Goal: Task Accomplishment & Management: Complete application form

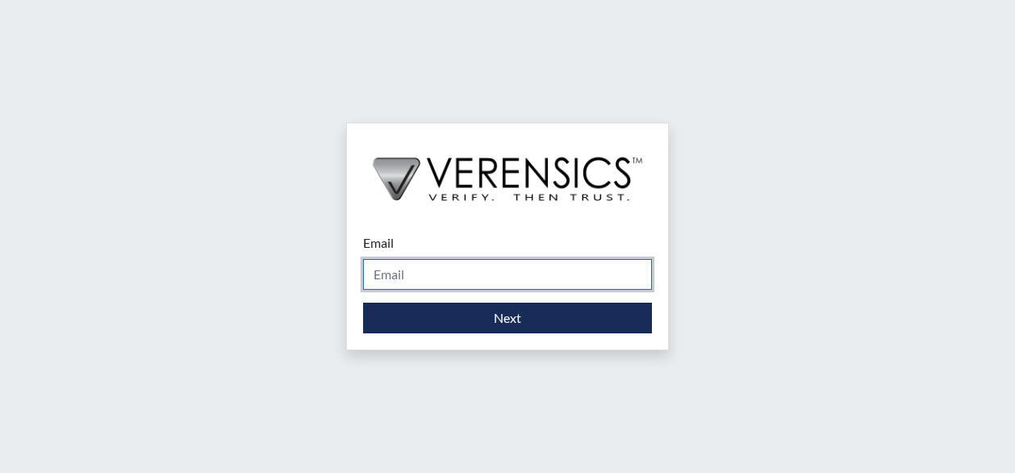
click at [474, 284] on input "Email" at bounding box center [507, 274] width 289 height 31
type input "[PERSON_NAME][EMAIL_ADDRESS][PERSON_NAME][DOMAIN_NAME]"
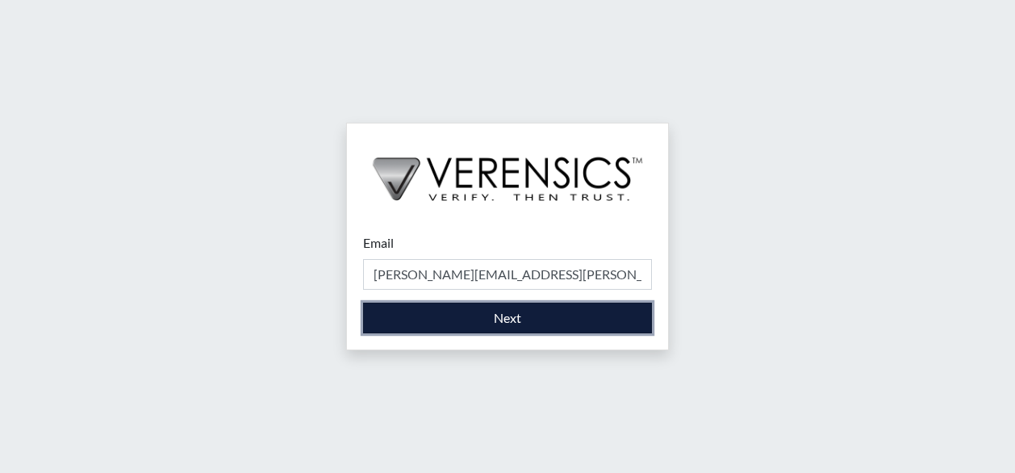
click at [439, 328] on button "Next" at bounding box center [507, 318] width 289 height 31
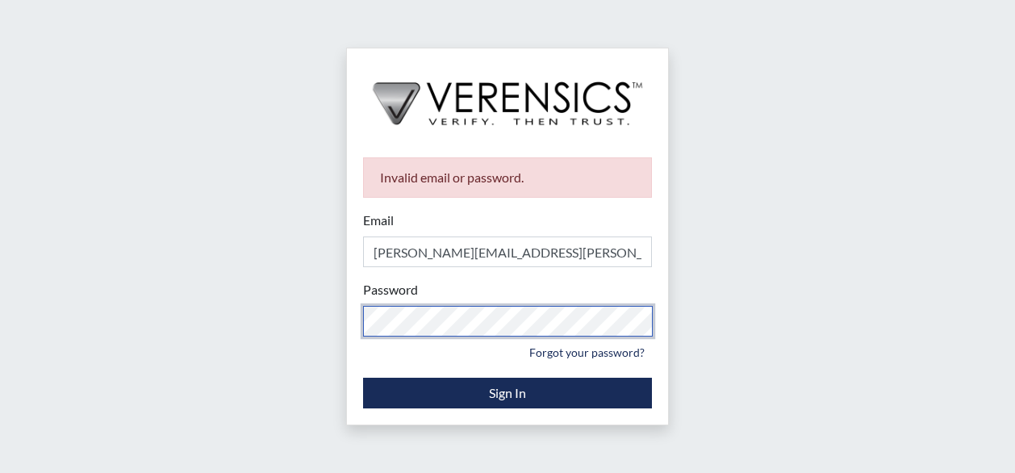
click at [350, 332] on div "Invalid email or password. Email [PERSON_NAME][EMAIL_ADDRESS][PERSON_NAME][DOMA…" at bounding box center [507, 282] width 321 height 283
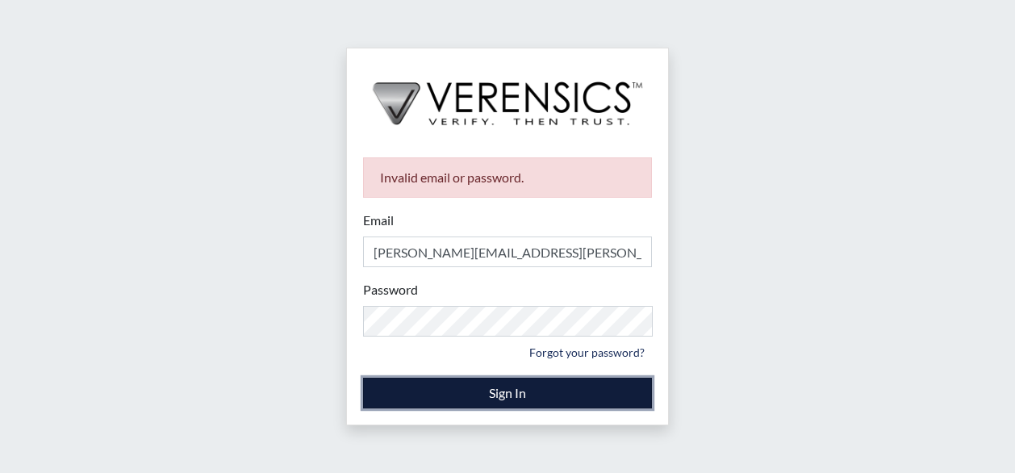
click at [449, 390] on button "Sign In" at bounding box center [507, 393] width 289 height 31
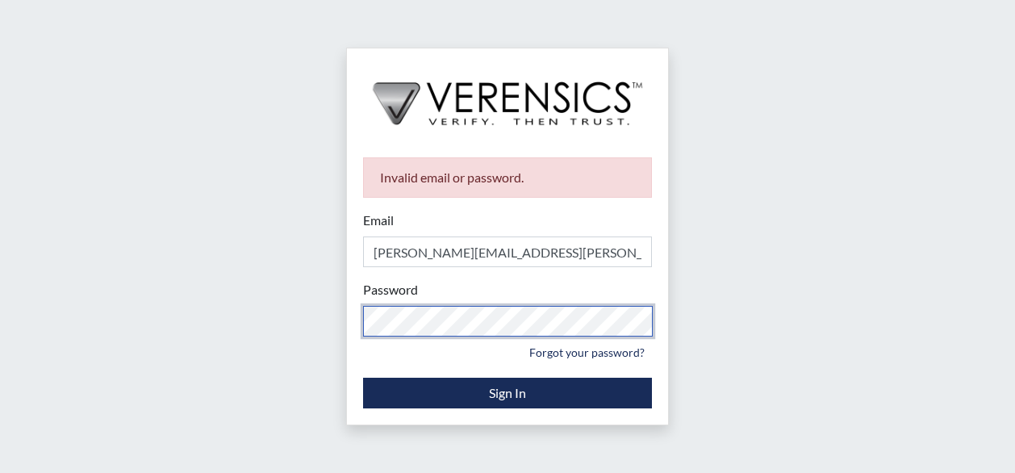
click at [323, 316] on div "Invalid email or password. Email [PERSON_NAME][EMAIL_ADDRESS][PERSON_NAME][DOMA…" at bounding box center [507, 236] width 1015 height 473
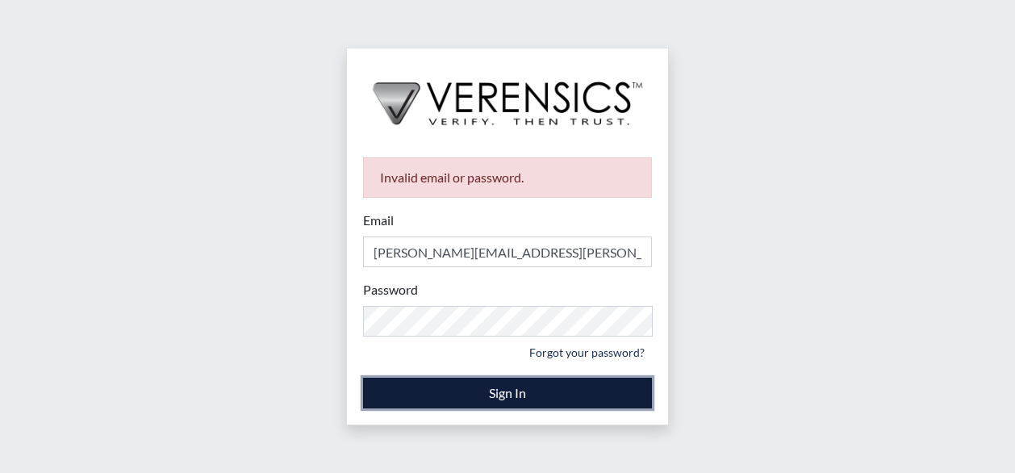
click at [500, 399] on button "Sign In" at bounding box center [507, 393] width 289 height 31
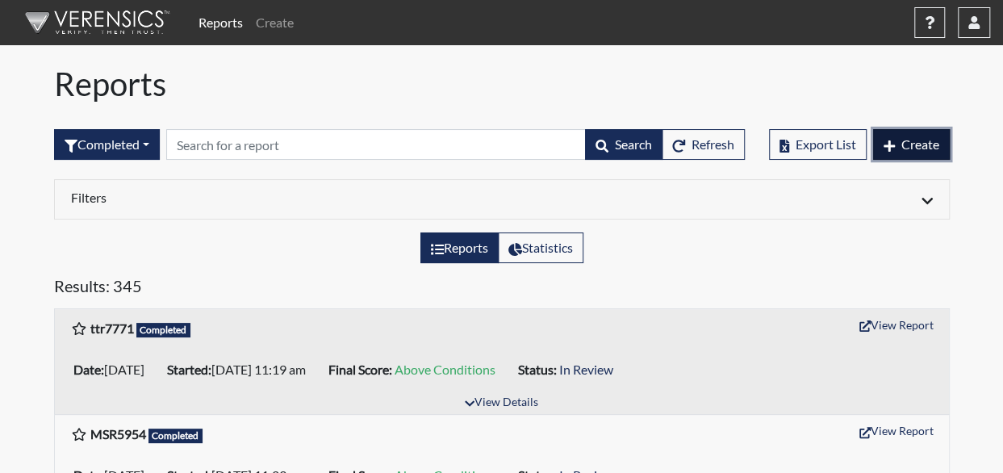
click at [908, 144] on span "Create" at bounding box center [920, 143] width 38 height 15
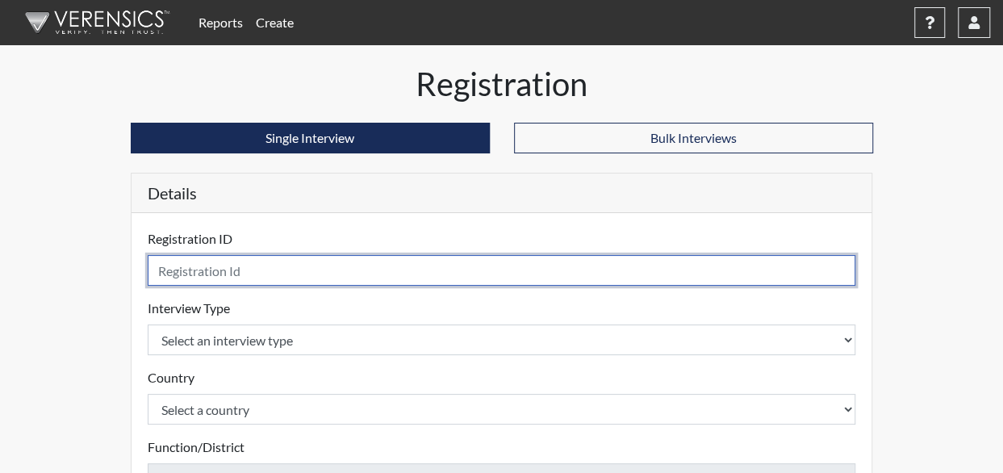
click at [218, 268] on input "text" at bounding box center [502, 270] width 708 height 31
type input "VER5371"
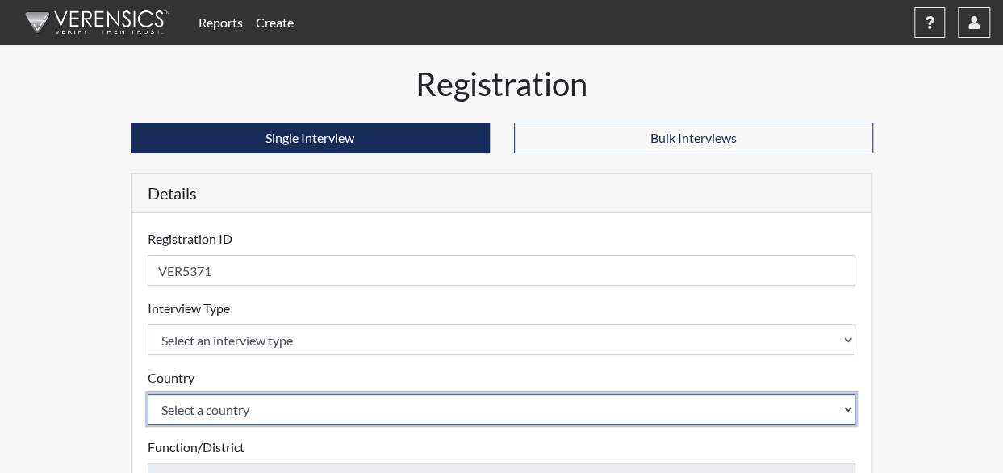
click at [248, 398] on select "Select a country [GEOGRAPHIC_DATA] [GEOGRAPHIC_DATA]" at bounding box center [502, 409] width 708 height 31
select select "united-states-of-[GEOGRAPHIC_DATA]"
click at [148, 394] on select "Select a country [GEOGRAPHIC_DATA] [GEOGRAPHIC_DATA]" at bounding box center [502, 409] width 708 height 31
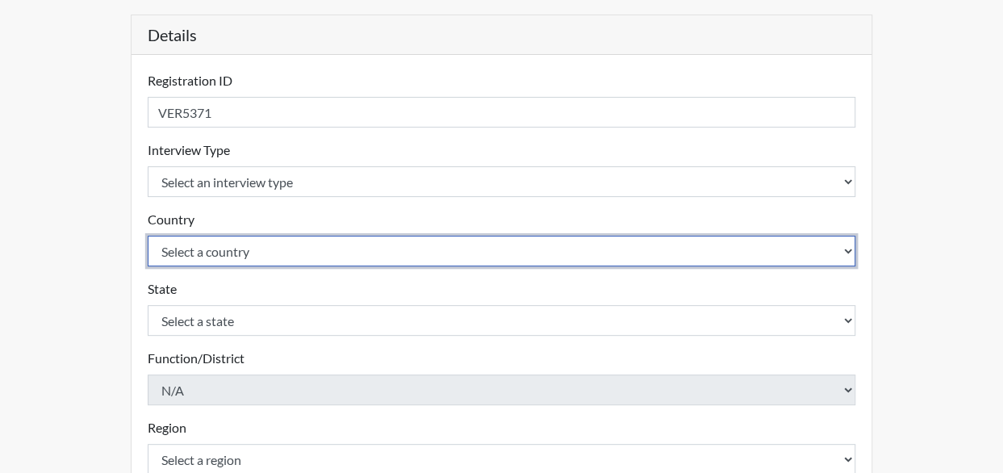
scroll to position [242, 0]
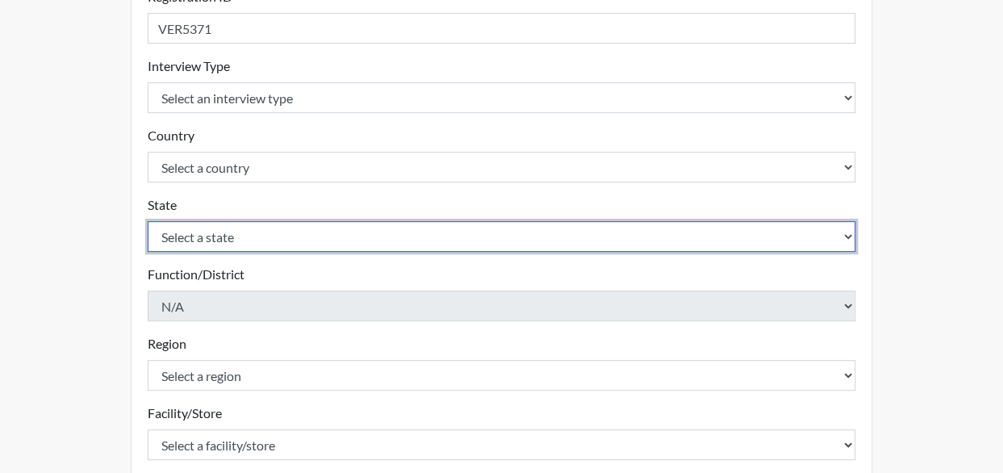
click at [253, 232] on select "Select a state [US_STATE] [US_STATE] [US_STATE] [US_STATE] [US_STATE] [US_STATE…" at bounding box center [502, 236] width 708 height 31
select select "GA"
click at [148, 221] on select "Select a state [US_STATE] [US_STATE] [US_STATE] [US_STATE] [US_STATE] [US_STATE…" at bounding box center [502, 236] width 708 height 31
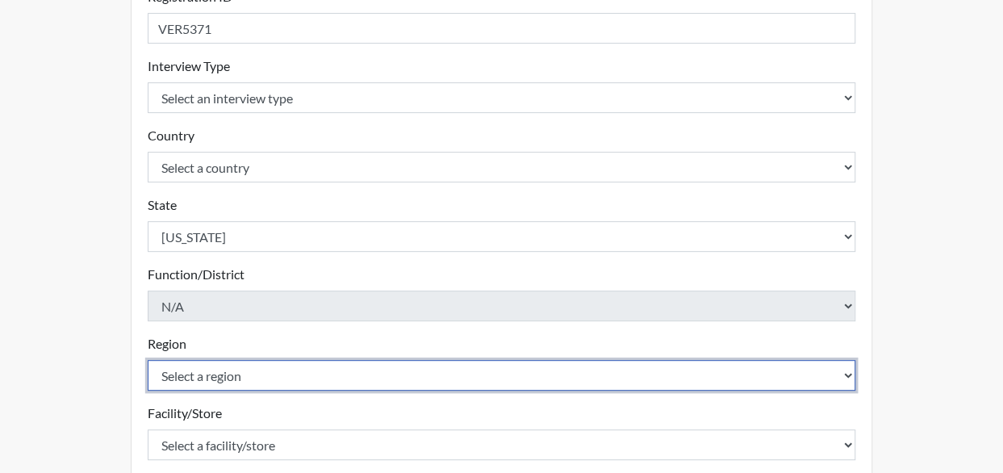
click at [210, 373] on select "Select a region [GEOGRAPHIC_DATA]" at bounding box center [502, 375] width 708 height 31
select select "51976826-f18e-4b67-8d3b-b0a0fa2f97ff"
click at [148, 360] on select "Select a region [GEOGRAPHIC_DATA]" at bounding box center [502, 375] width 708 height 31
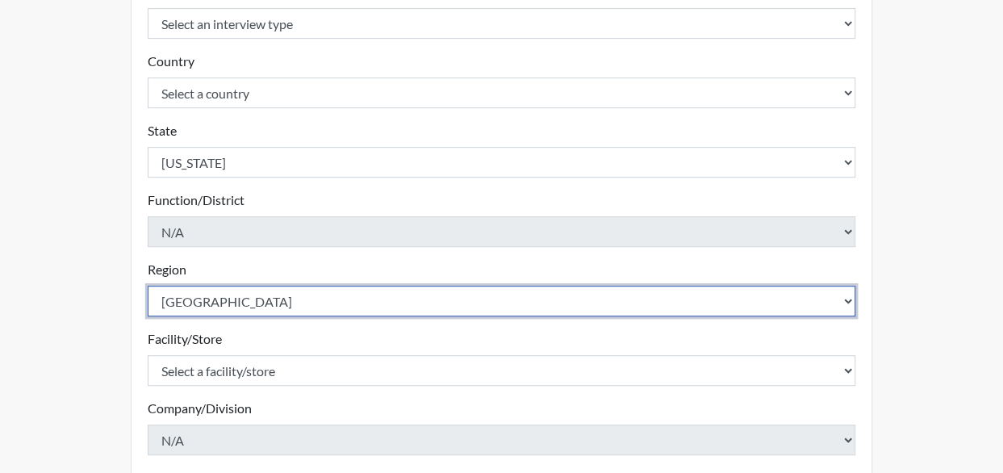
scroll to position [403, 0]
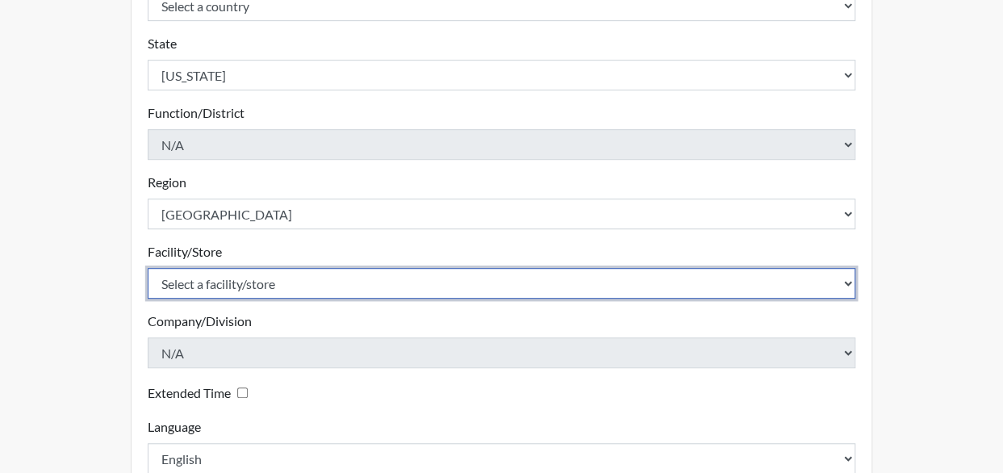
click at [270, 286] on select "Select a facility/store [GEOGRAPHIC_DATA] [PERSON_NAME] [PERSON_NAME] SP" at bounding box center [502, 283] width 708 height 31
select select "cd77449e-52a2-45cd-b1da-0308f544c527"
click at [148, 268] on select "Select a facility/store [GEOGRAPHIC_DATA] [PERSON_NAME] [PERSON_NAME] SP" at bounding box center [502, 283] width 708 height 31
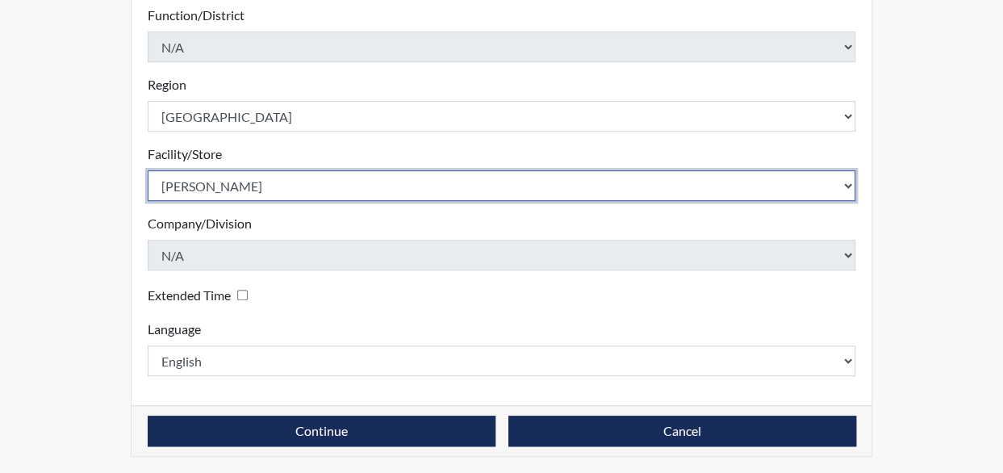
scroll to position [502, 0]
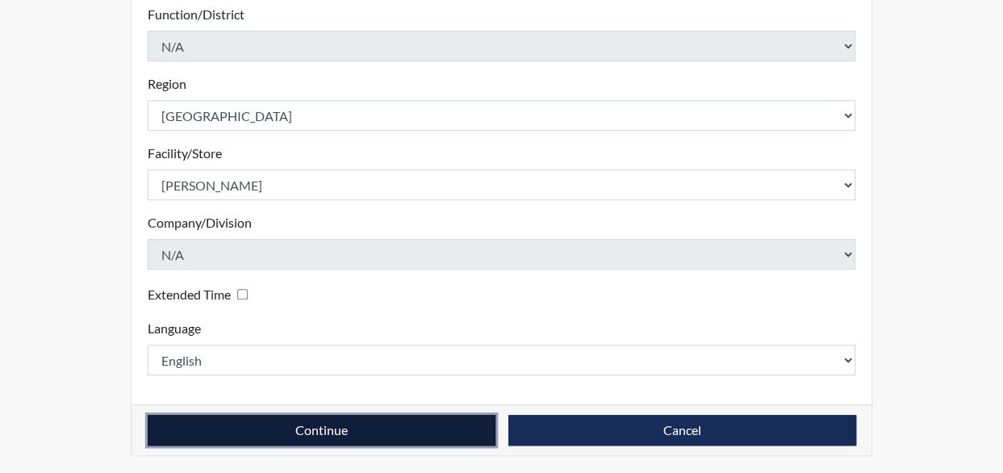
click at [447, 433] on button "Continue" at bounding box center [322, 430] width 348 height 31
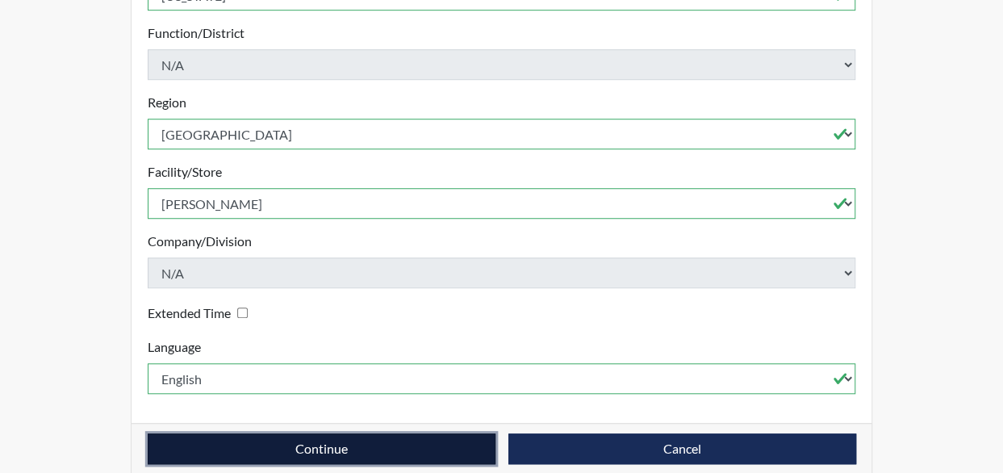
click at [418, 433] on button "Continue" at bounding box center [322, 448] width 348 height 31
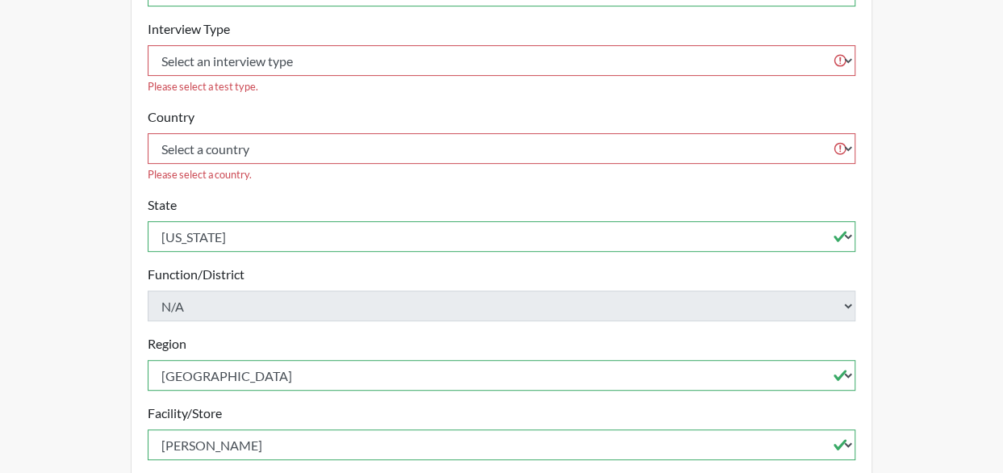
scroll to position [278, 0]
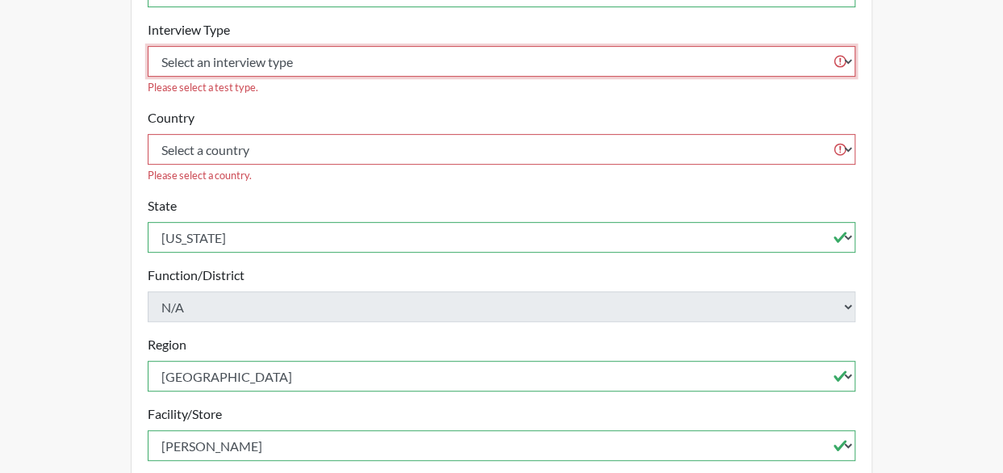
click at [345, 67] on select "Select an interview type Corrections Pre-Employment" at bounding box center [502, 61] width 708 height 31
select select "ff733e93-e1bf-11ea-9c9f-0eff0cf7eb8f"
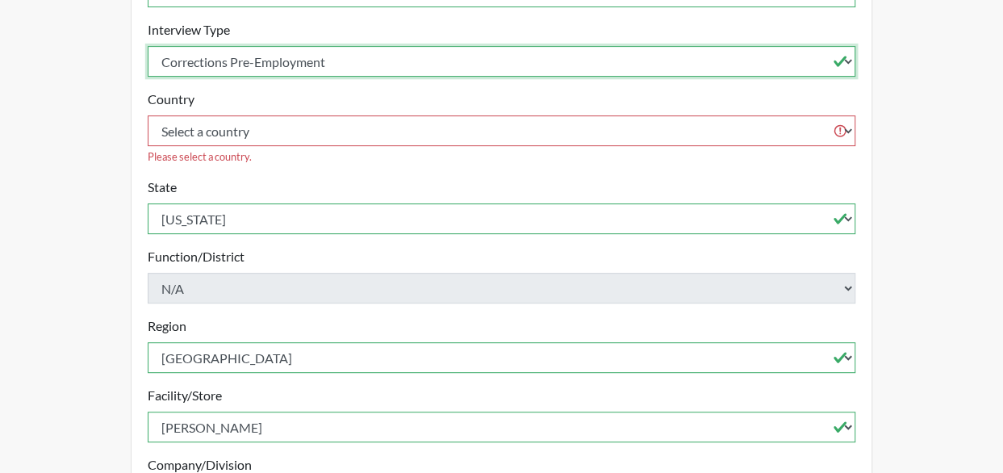
click at [148, 46] on select "Select an interview type Corrections Pre-Employment" at bounding box center [502, 61] width 708 height 31
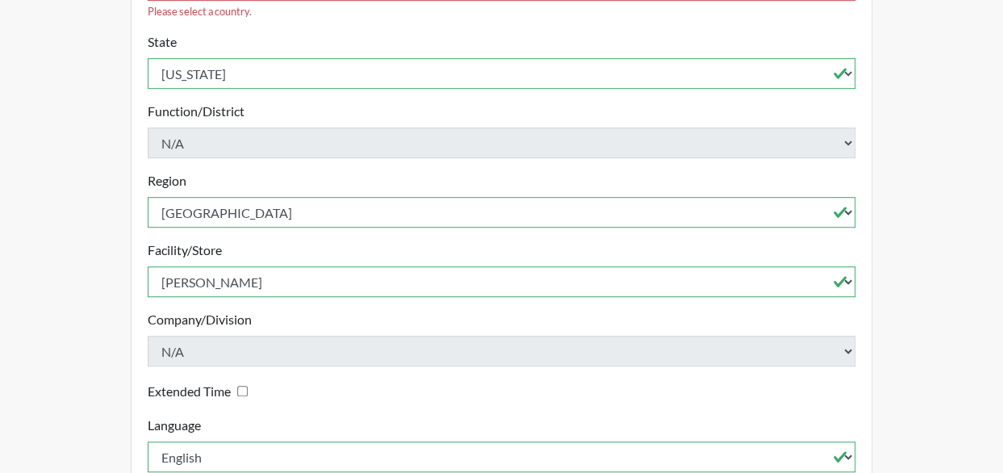
scroll to position [502, 0]
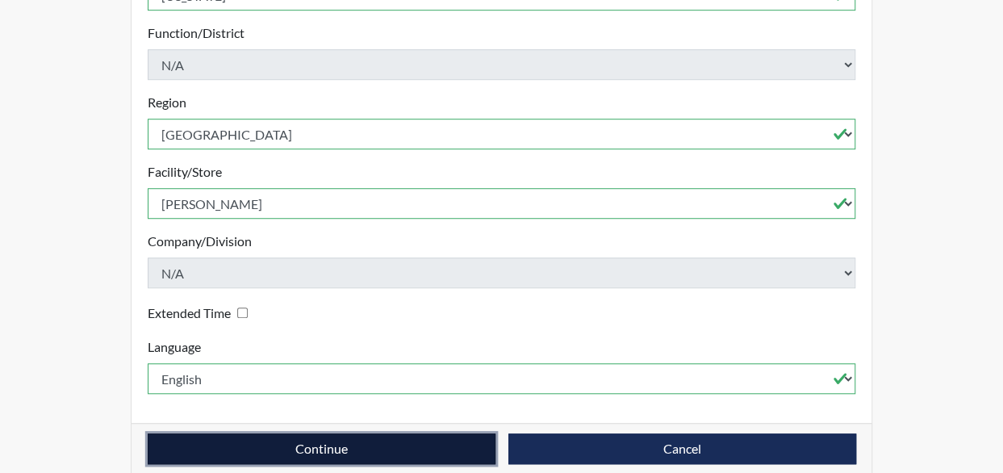
click at [349, 433] on button "Continue" at bounding box center [322, 448] width 348 height 31
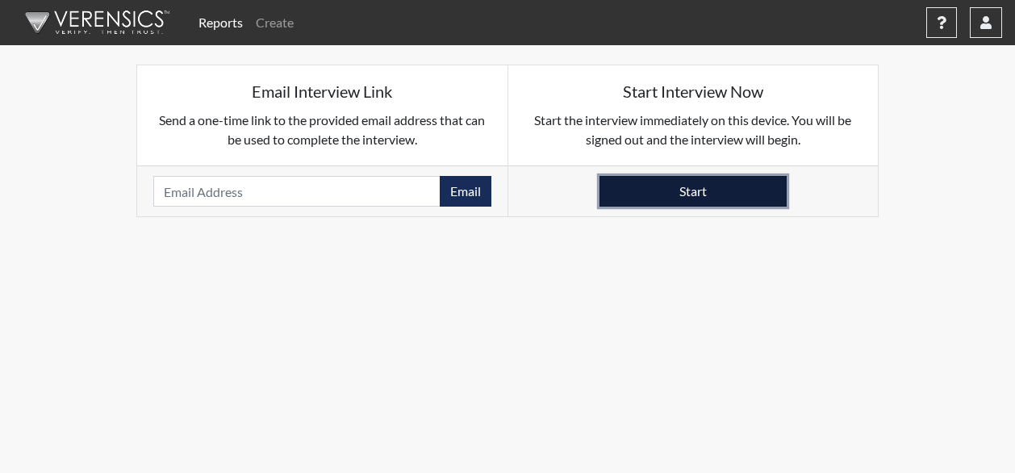
click at [724, 199] on button "Start" at bounding box center [692, 191] width 187 height 31
